Goal: Task Accomplishment & Management: Use online tool/utility

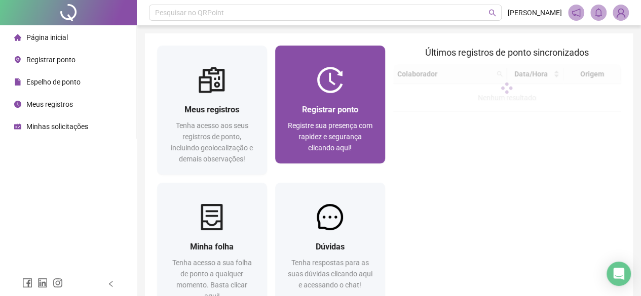
click at [372, 123] on div "Registre sua presença com rapidez e segurança clicando aqui!" at bounding box center [330, 136] width 86 height 33
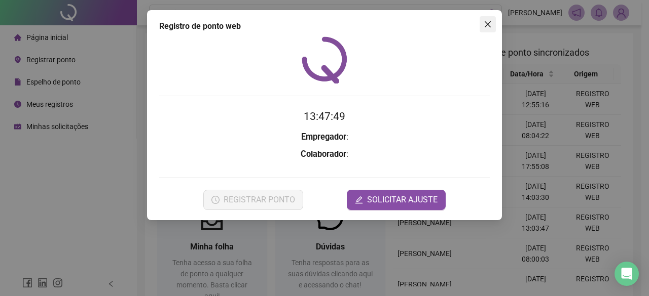
click at [491, 24] on span "Close" at bounding box center [487, 24] width 16 height 8
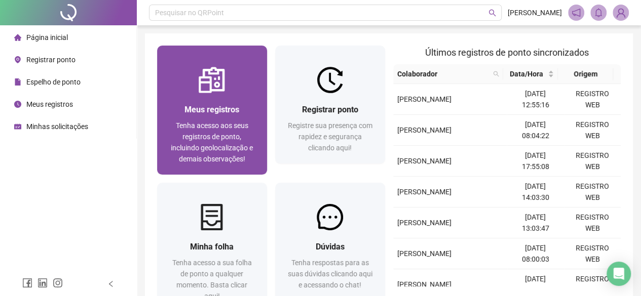
click at [243, 102] on div "Meus registros Tenha acesso aos seus registros de ponto, incluindo geolocalizaç…" at bounding box center [212, 134] width 110 height 82
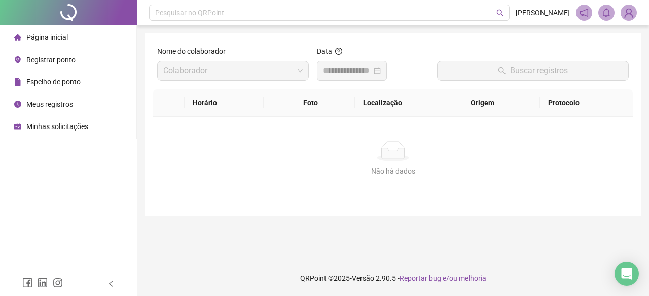
click at [364, 66] on input at bounding box center [347, 71] width 49 height 12
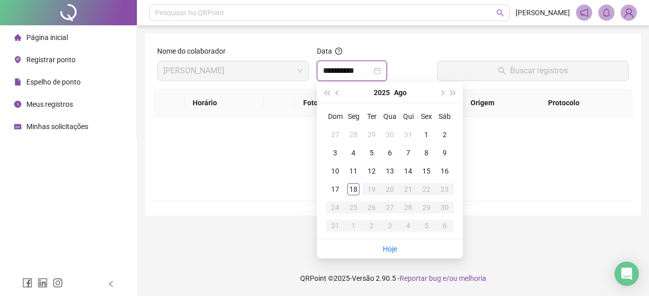
type input "**********"
click at [356, 187] on div "18" at bounding box center [353, 189] width 12 height 12
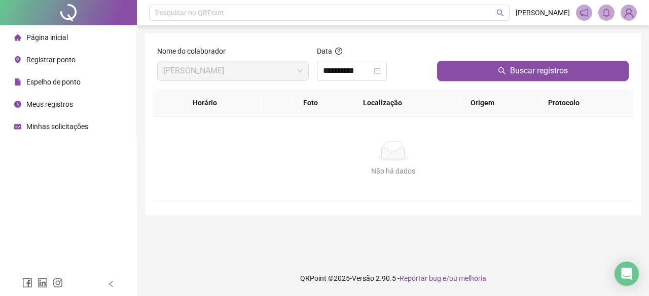
click at [389, 248] on main "**********" at bounding box center [393, 142] width 496 height 219
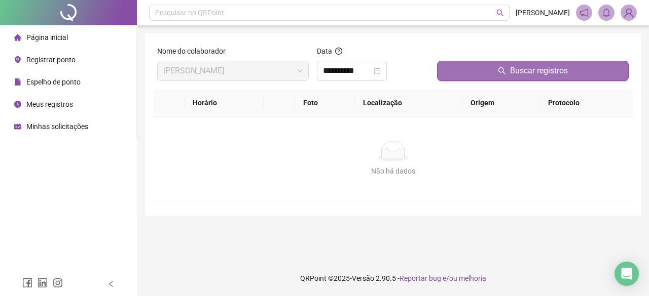
click at [505, 72] on icon "search" at bounding box center [502, 71] width 8 height 8
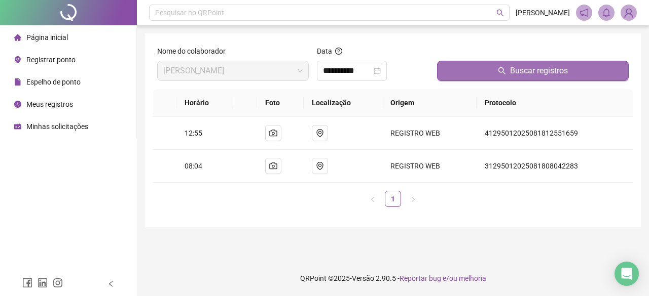
click at [52, 63] on span "Registrar ponto" at bounding box center [50, 60] width 49 height 8
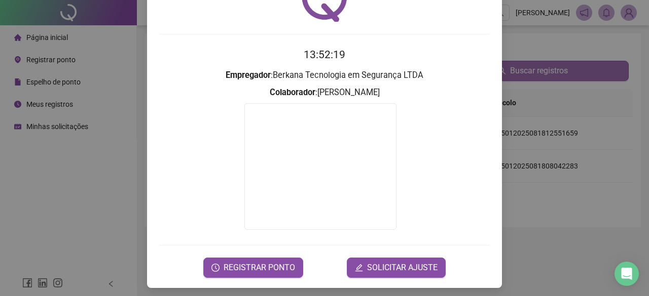
scroll to position [65, 0]
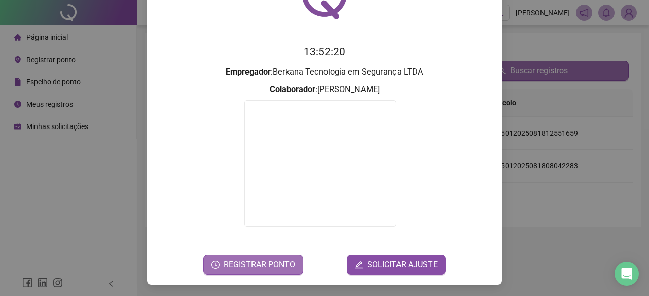
click at [248, 269] on span "REGISTRAR PONTO" at bounding box center [258, 265] width 71 height 12
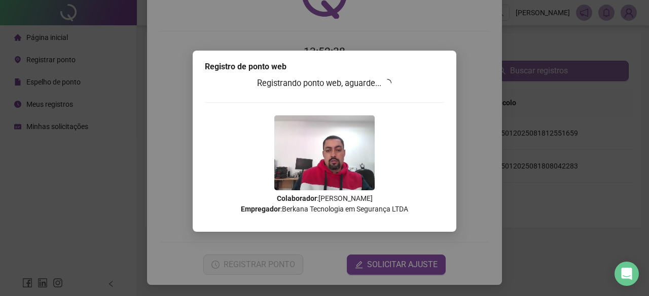
click at [423, 177] on div "Registrando ponto web, aguarde... Colaborador : [PERSON_NAME] Empregador : Berk…" at bounding box center [324, 149] width 239 height 145
click at [536, 160] on div "Registro de ponto web Registrando ponto web, aguarde... Colaborador : [PERSON_N…" at bounding box center [324, 148] width 649 height 296
click at [388, 75] on div "Registro de ponto web Registrando ponto web, aguarde... Colaborador : [PERSON_N…" at bounding box center [324, 141] width 263 height 181
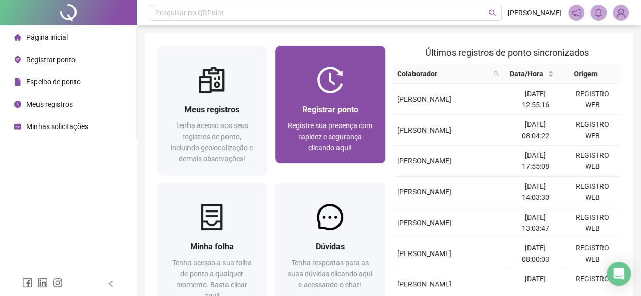
click at [355, 106] on span "Registrar ponto" at bounding box center [330, 110] width 56 height 10
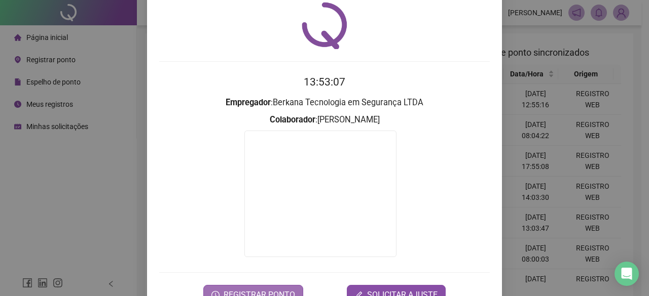
scroll to position [65, 0]
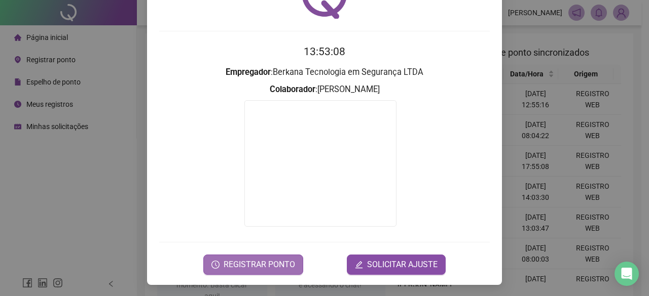
click at [273, 260] on span "REGISTRAR PONTO" at bounding box center [258, 265] width 71 height 12
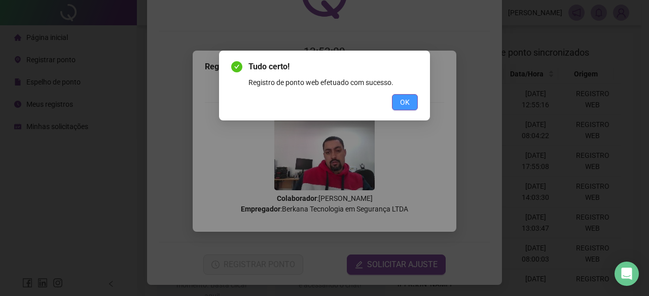
click at [406, 99] on span "OK" at bounding box center [405, 102] width 10 height 11
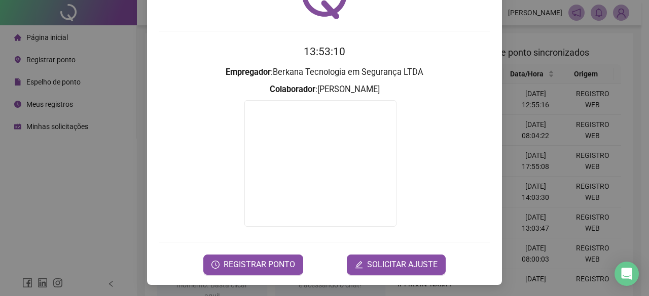
scroll to position [0, 0]
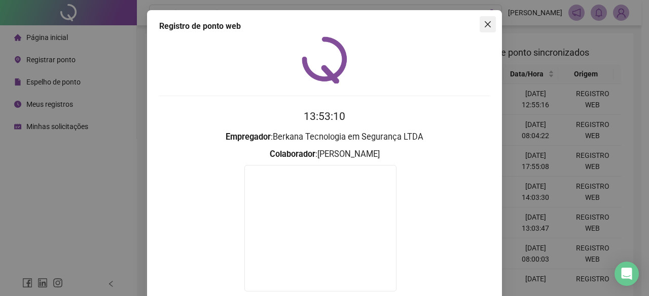
click at [484, 22] on icon "close" at bounding box center [487, 24] width 8 height 8
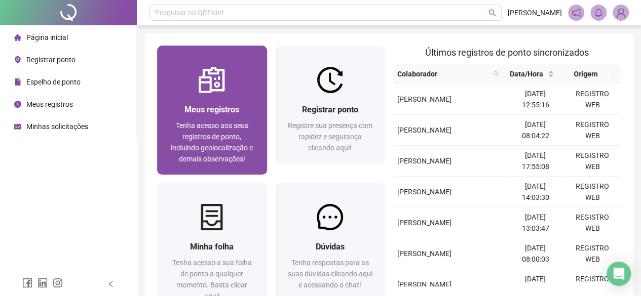
click at [183, 116] on div "Meus registros Tenha acesso aos seus registros de ponto, incluindo geolocalizaç…" at bounding box center [212, 133] width 86 height 61
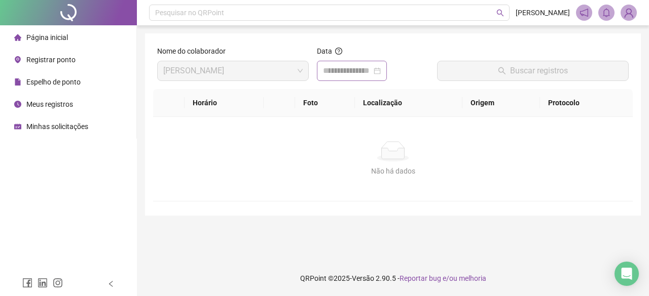
click at [381, 70] on div at bounding box center [352, 71] width 58 height 12
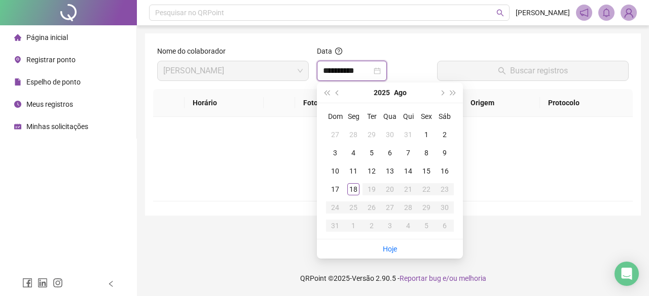
type input "**********"
click at [393, 250] on link "Hoje" at bounding box center [390, 249] width 14 height 8
type input "**********"
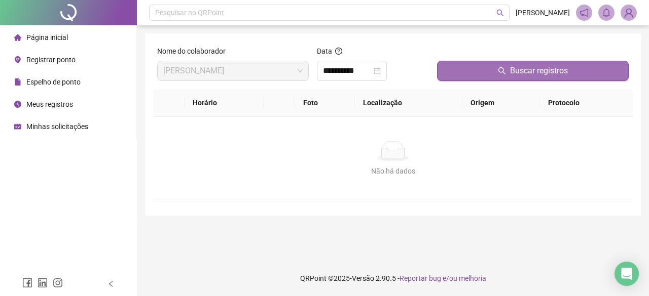
click at [508, 80] on button "Buscar registros" at bounding box center [533, 71] width 192 height 20
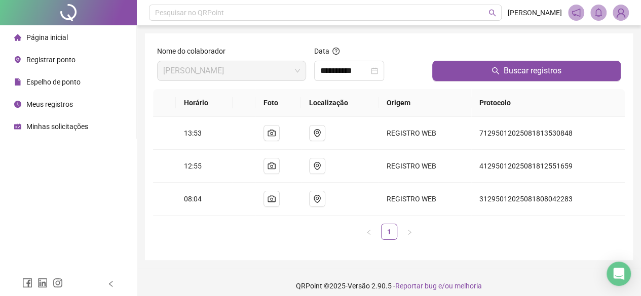
click at [624, 17] on img at bounding box center [620, 12] width 15 height 15
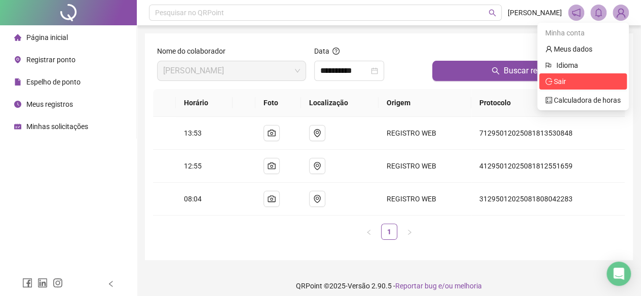
click at [563, 79] on span "Sair" at bounding box center [560, 82] width 12 height 8
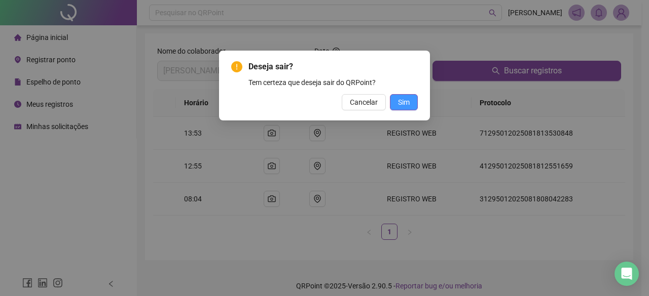
click at [399, 103] on span "Sim" at bounding box center [404, 102] width 12 height 11
